Goal: Information Seeking & Learning: Understand process/instructions

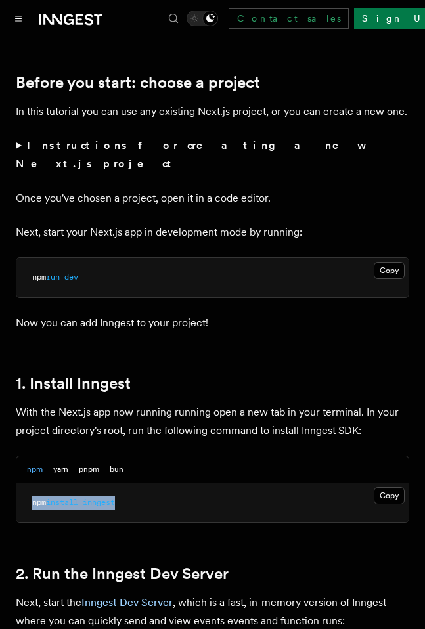
drag, startPoint x: 140, startPoint y: 477, endPoint x: 0, endPoint y: 483, distance: 140.1
copy span "npm install inngest"
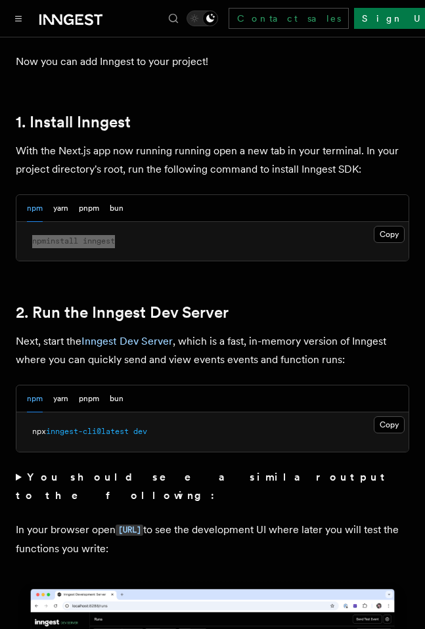
scroll to position [723, 0]
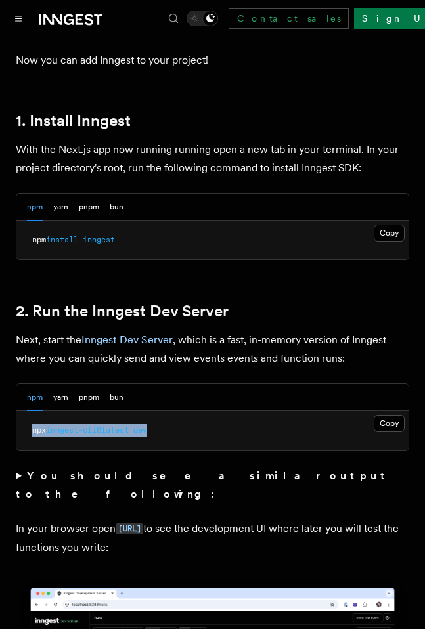
drag, startPoint x: 204, startPoint y: 412, endPoint x: 20, endPoint y: 430, distance: 184.8
click at [20, 430] on pre "npx inngest-cli@latest dev" at bounding box center [212, 430] width 392 height 39
copy span "npx inngest-cli@latest dev"
click at [327, 411] on pre "npx inngest-cli@latest dev" at bounding box center [212, 430] width 392 height 39
click at [379, 415] on button "Copy Copied" at bounding box center [389, 423] width 31 height 17
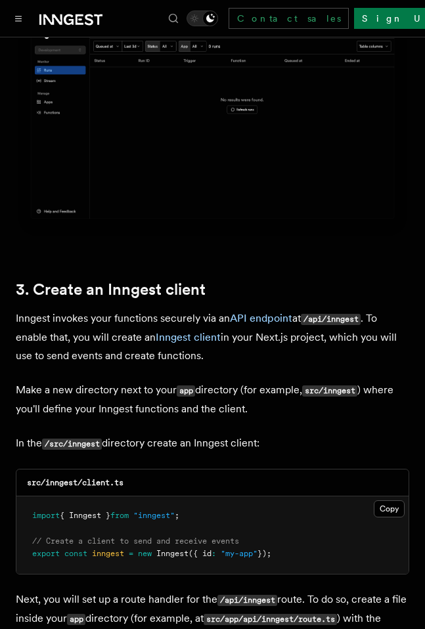
scroll to position [1380, 0]
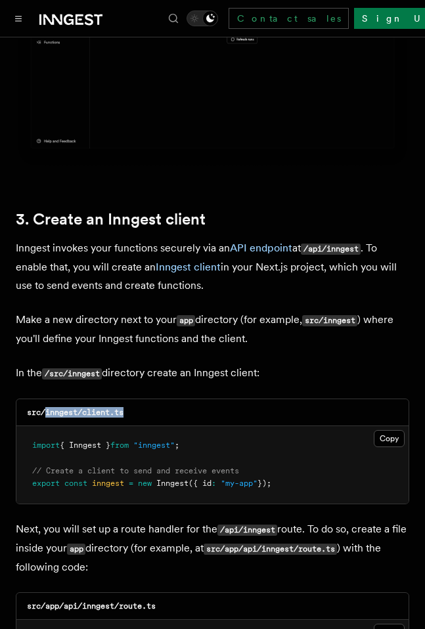
drag, startPoint x: 142, startPoint y: 380, endPoint x: 48, endPoint y: 379, distance: 94.0
click at [48, 399] on div "src/inngest/client.ts" at bounding box center [212, 412] width 392 height 27
copy code "inngest/client.ts"
click at [194, 593] on div "src/app/api/inngest/route.ts" at bounding box center [212, 606] width 392 height 27
click at [391, 430] on button "Copy Copied" at bounding box center [389, 438] width 31 height 17
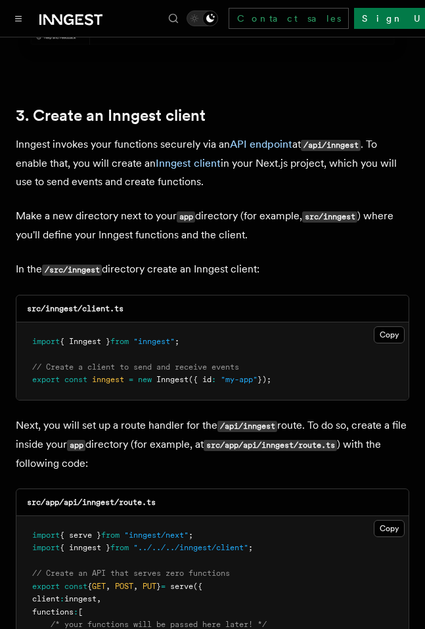
scroll to position [1577, 0]
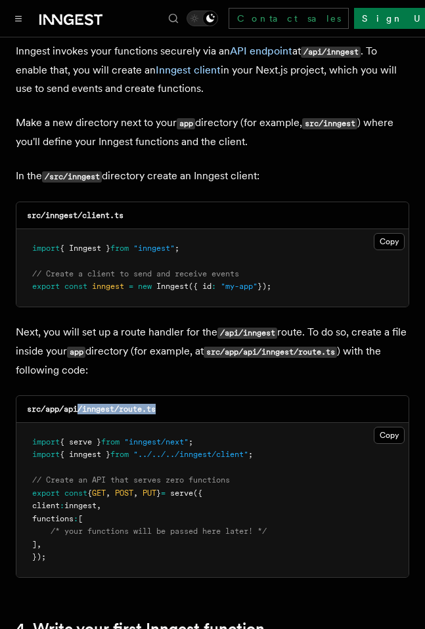
drag, startPoint x: 149, startPoint y: 383, endPoint x: 81, endPoint y: 382, distance: 68.3
click at [81, 396] on div "src/app/api/inngest/route.ts" at bounding box center [212, 409] width 392 height 27
copy code "/inngest/route.ts"
click at [384, 427] on button "Copy Copied" at bounding box center [389, 435] width 31 height 17
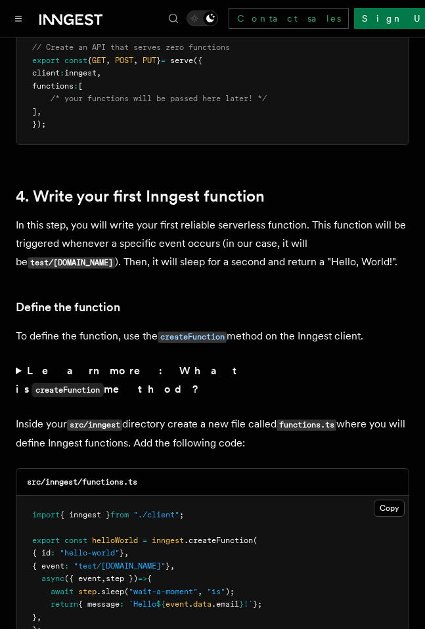
scroll to position [2103, 0]
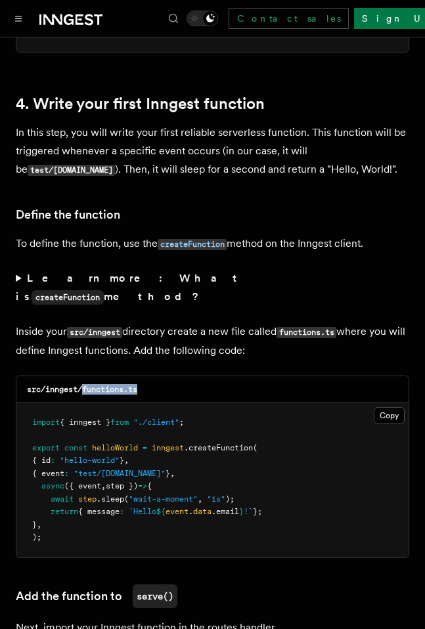
drag, startPoint x: 163, startPoint y: 338, endPoint x: 85, endPoint y: 346, distance: 78.6
click at [85, 376] on div "src/inngest/functions.ts" at bounding box center [212, 389] width 392 height 27
copy code "functions.ts"
click at [382, 403] on pre "import { inngest } from "./client" ; export const helloWorld = inngest .createF…" at bounding box center [212, 480] width 392 height 154
click at [388, 407] on button "Copy Copied" at bounding box center [389, 415] width 31 height 17
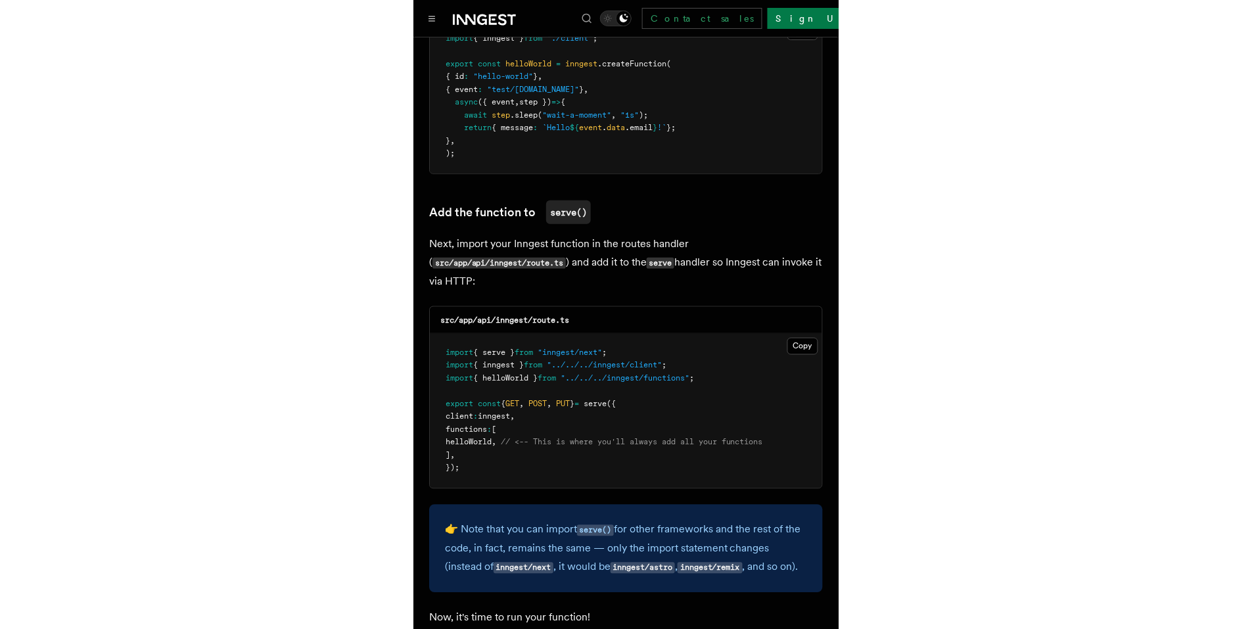
scroll to position [2497, 0]
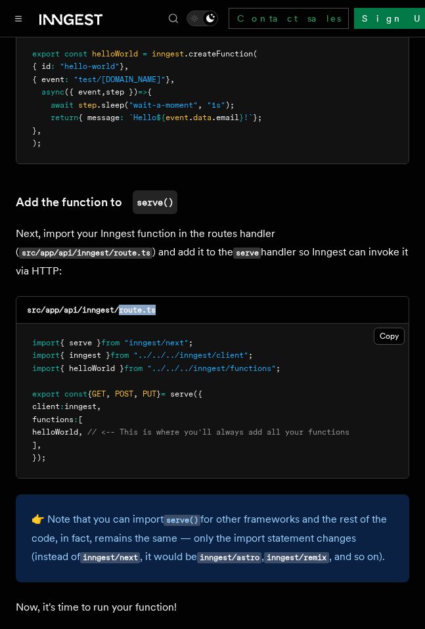
drag, startPoint x: 177, startPoint y: 259, endPoint x: 124, endPoint y: 263, distance: 53.4
click at [124, 297] on div "src/app/api/inngest/route.ts" at bounding box center [212, 310] width 392 height 27
